Goal: Navigation & Orientation: Find specific page/section

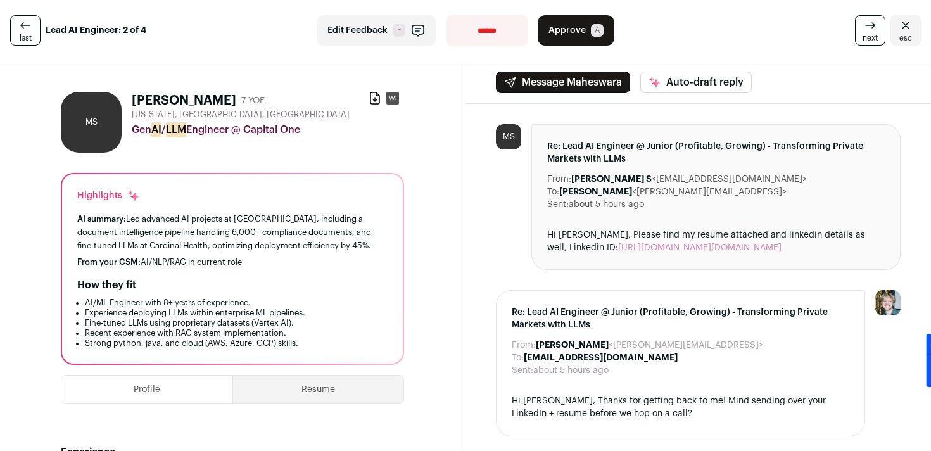
click at [866, 34] on span "next" at bounding box center [869, 38] width 15 height 10
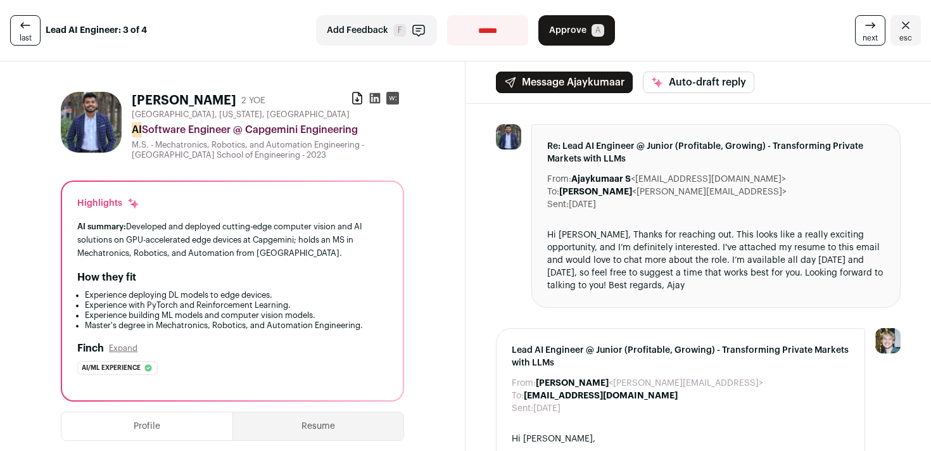
click at [861, 25] on link "next" at bounding box center [870, 30] width 30 height 30
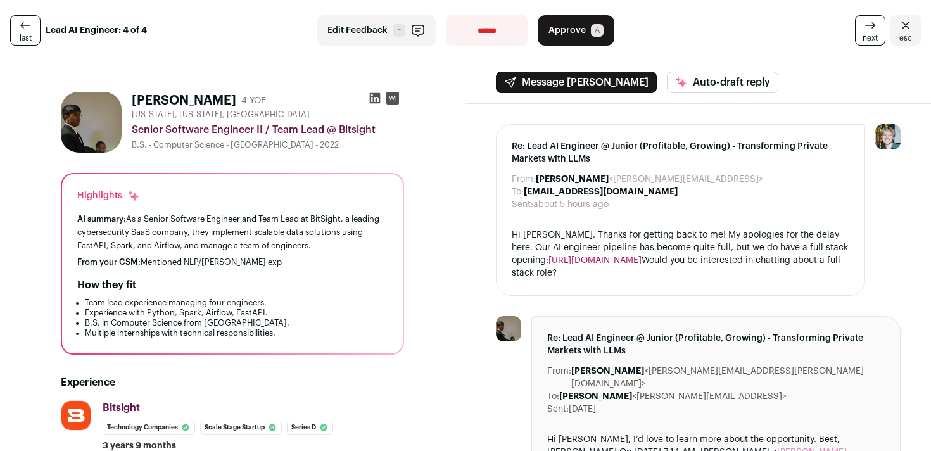
click at [861, 25] on link "next" at bounding box center [870, 30] width 30 height 30
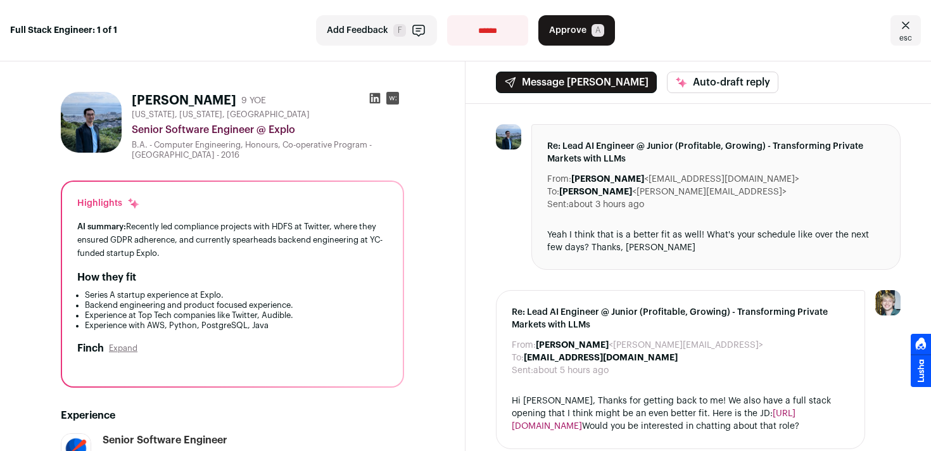
click at [374, 95] on icon at bounding box center [375, 98] width 11 height 11
